Goal: Task Accomplishment & Management: Manage account settings

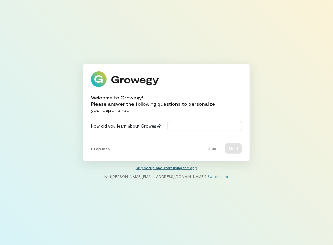
click at [179, 167] on link "Skip setup and start using the app" at bounding box center [167, 167] width 62 height 4
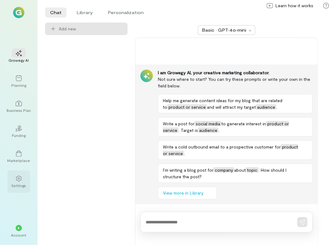
click at [13, 185] on div "Settings" at bounding box center [19, 185] width 15 height 5
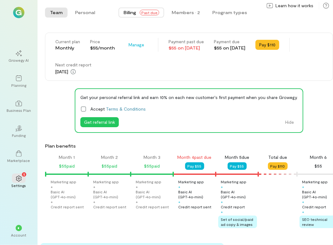
scroll to position [0, 149]
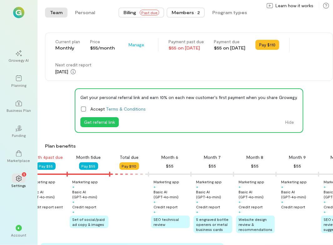
click at [192, 8] on button "Members · 2" at bounding box center [186, 13] width 38 height 10
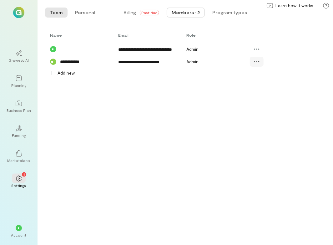
click at [258, 65] on icon at bounding box center [257, 62] width 6 height 6
click at [281, 103] on span "Resend invite" at bounding box center [280, 103] width 31 height 6
click at [9, 227] on div "* Account" at bounding box center [19, 231] width 23 height 23
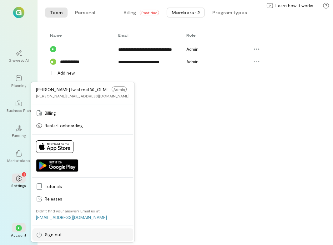
click at [85, 238] on link "Sign out" at bounding box center [82, 234] width 101 height 13
